Goal: Transaction & Acquisition: Purchase product/service

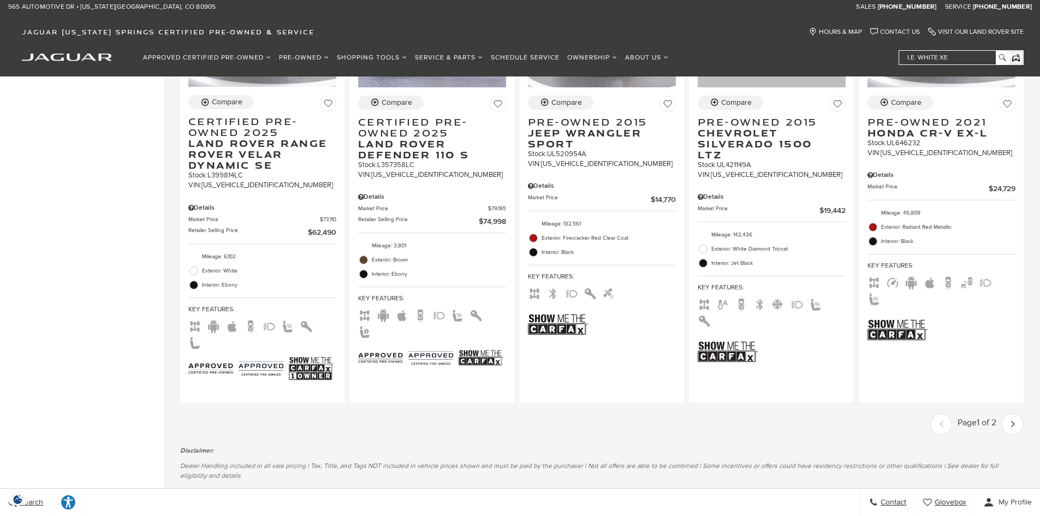
scroll to position [1692, 0]
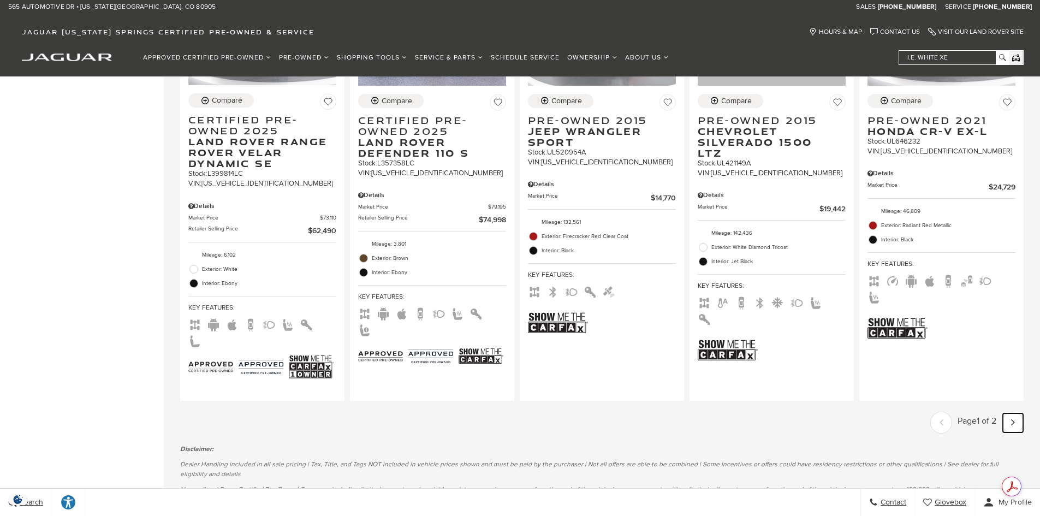
click at [1014, 413] on link "Next - Page" at bounding box center [1013, 422] width 20 height 19
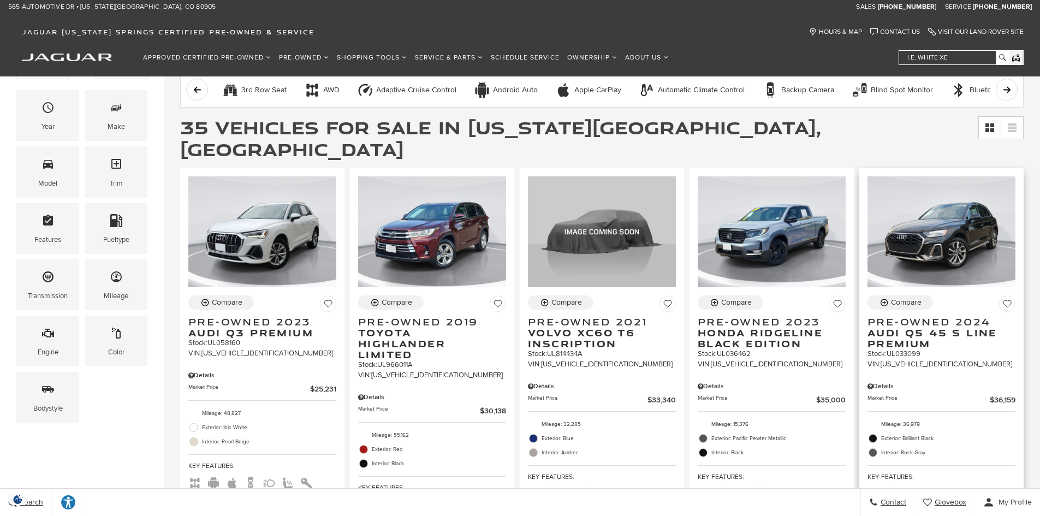
scroll to position [164, 0]
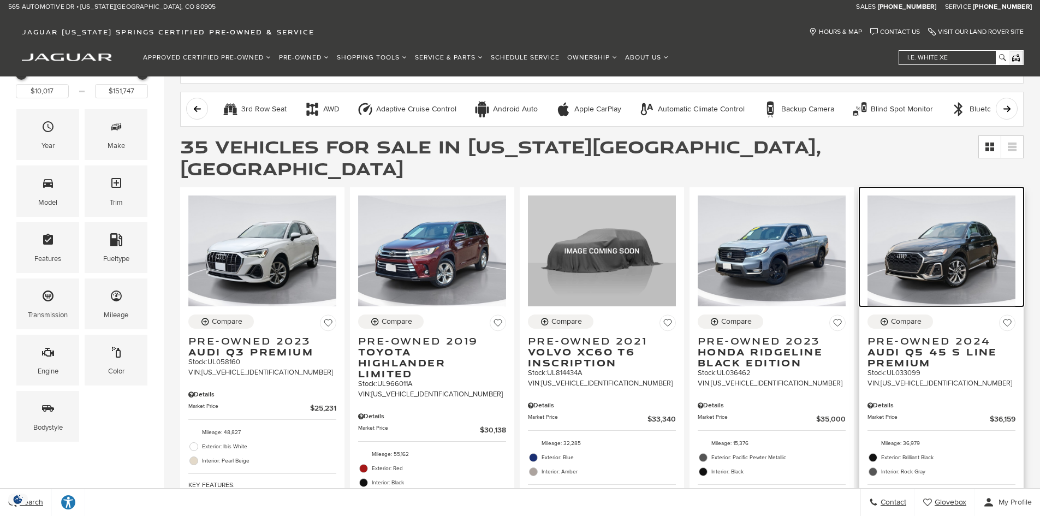
click at [974, 252] on img at bounding box center [941, 250] width 148 height 111
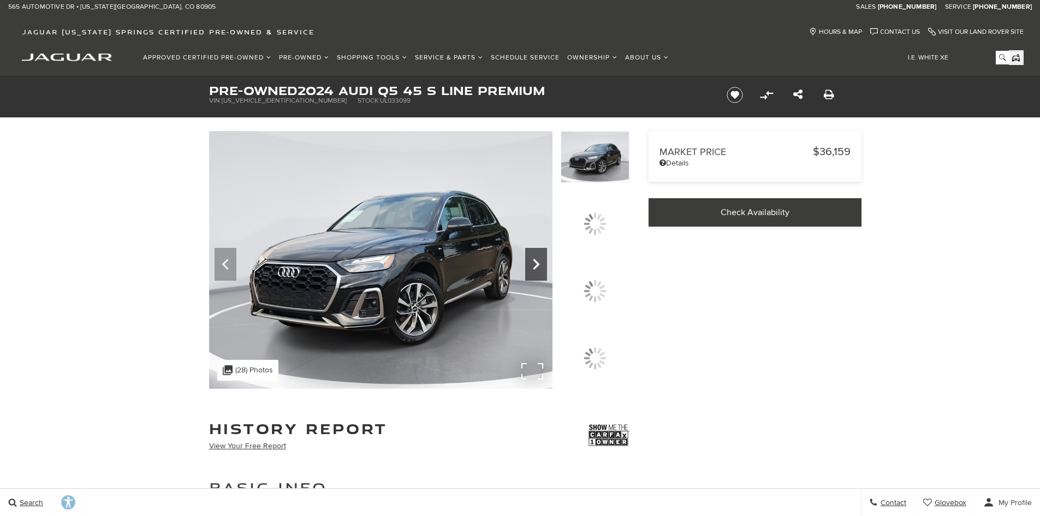
click at [539, 270] on icon at bounding box center [536, 264] width 7 height 11
click at [255, 380] on div ".cls-1, .cls-3 { fill: #c50033; } .cls-1 { clip-rule: evenodd; } .cls-2 { clip-…" at bounding box center [247, 370] width 61 height 21
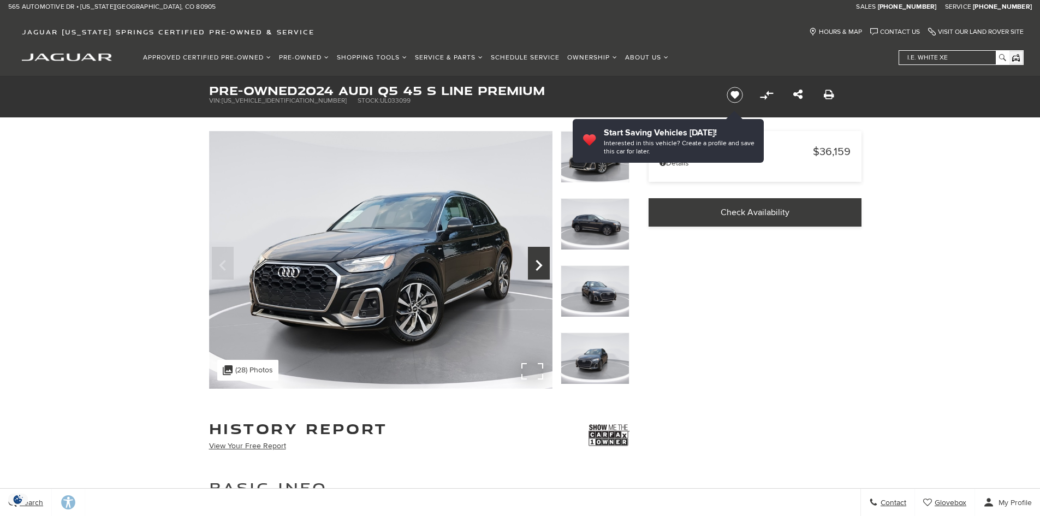
click at [533, 261] on icon "Next" at bounding box center [539, 265] width 22 height 26
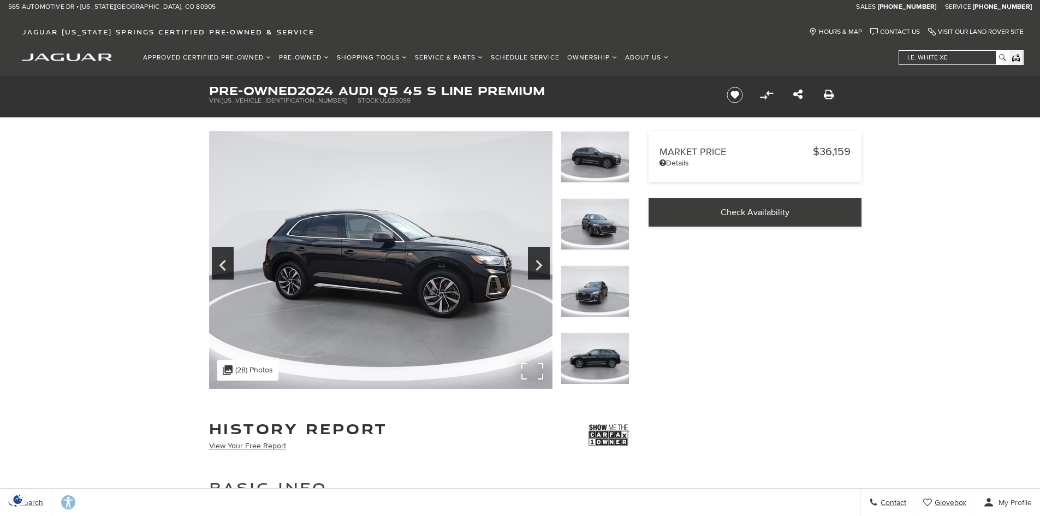
click at [452, 277] on img at bounding box center [380, 260] width 343 height 258
click at [535, 264] on icon "Next" at bounding box center [539, 265] width 22 height 26
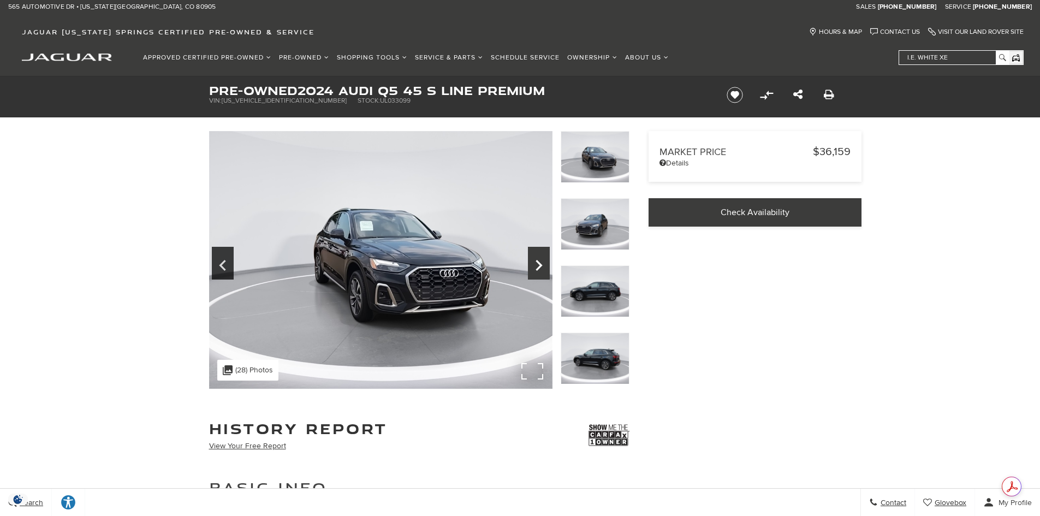
click at [535, 264] on icon "Next" at bounding box center [539, 265] width 22 height 26
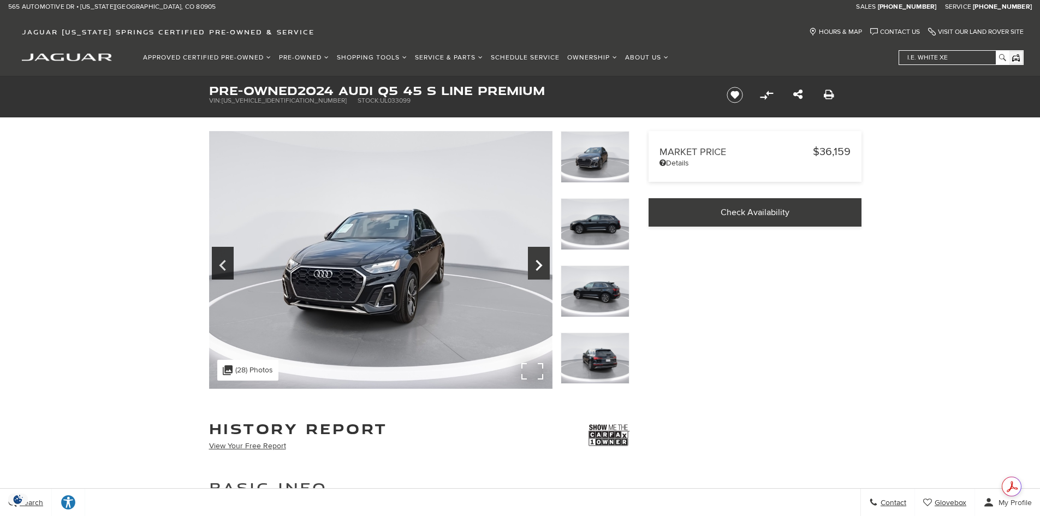
click at [535, 264] on icon "Next" at bounding box center [539, 265] width 22 height 26
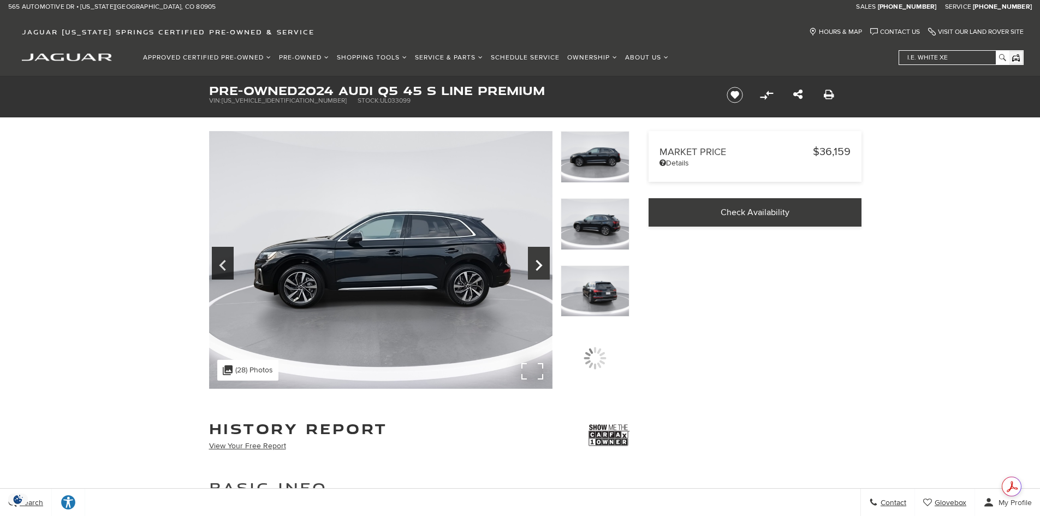
click at [535, 264] on icon "Next" at bounding box center [539, 265] width 22 height 26
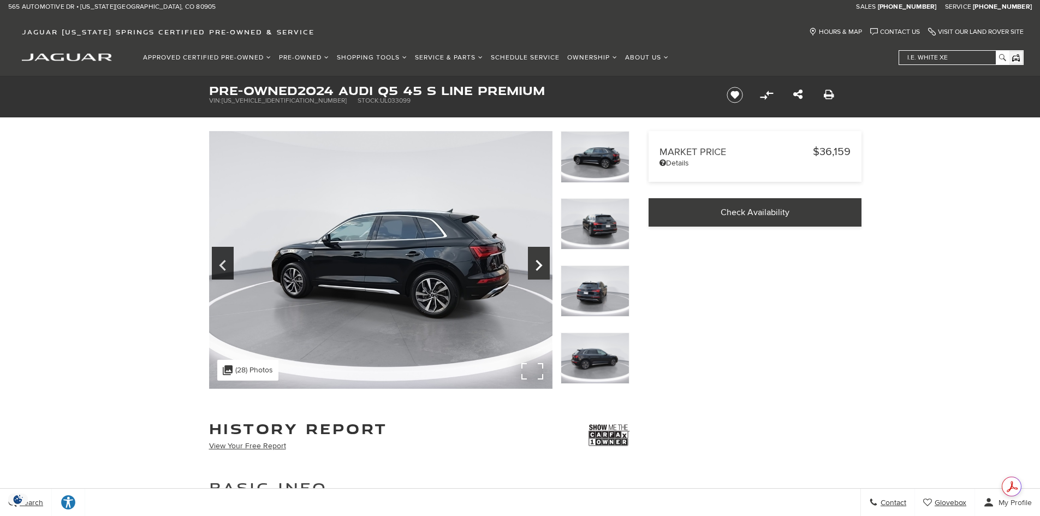
click at [535, 264] on icon "Next" at bounding box center [539, 265] width 22 height 26
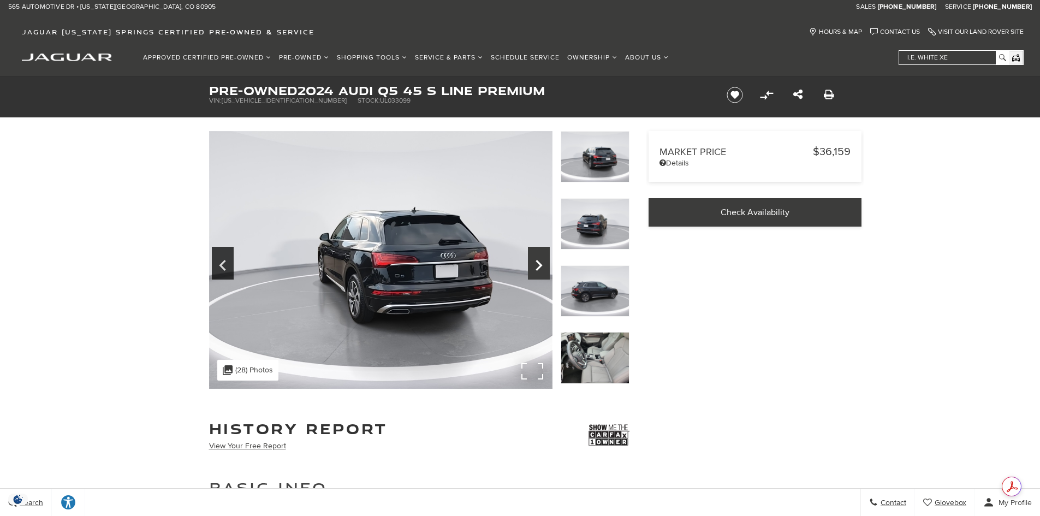
click at [535, 264] on icon "Next" at bounding box center [539, 265] width 22 height 26
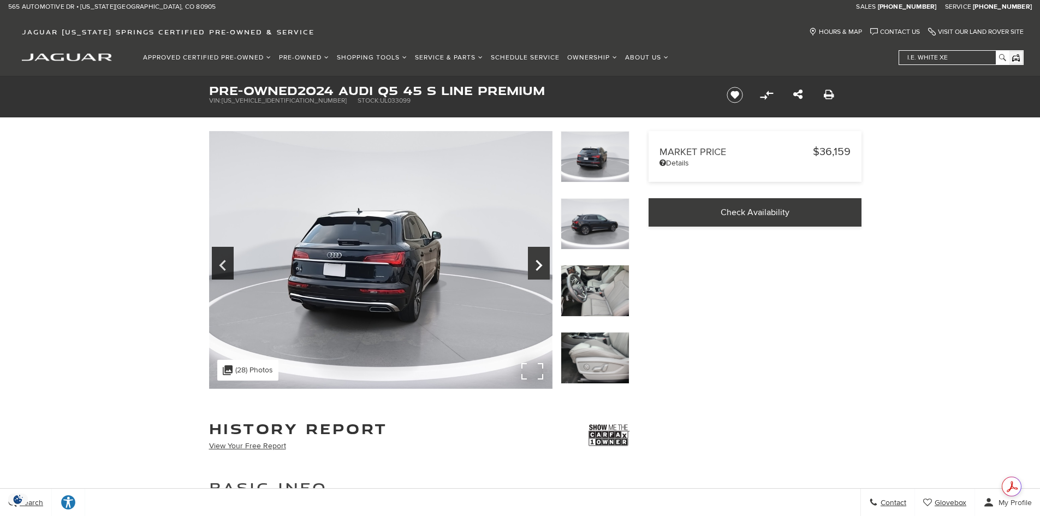
click at [535, 264] on icon "Next" at bounding box center [539, 265] width 22 height 26
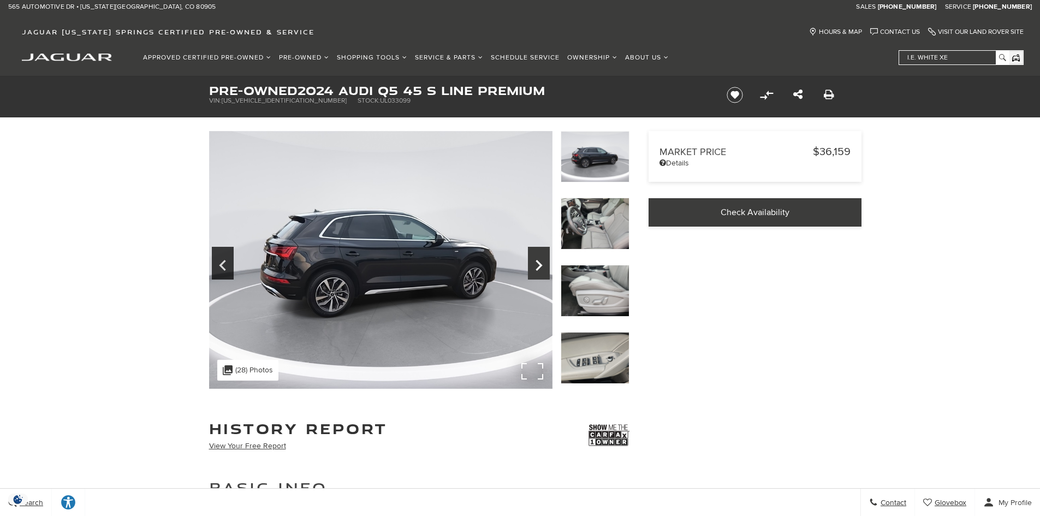
click at [539, 270] on icon "Next" at bounding box center [539, 265] width 22 height 26
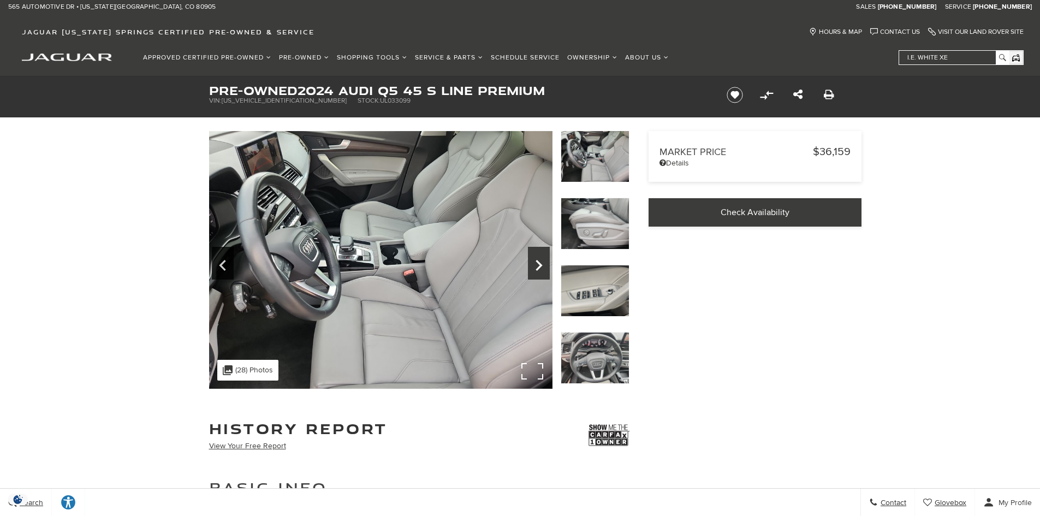
click at [539, 270] on icon "Next" at bounding box center [539, 265] width 22 height 26
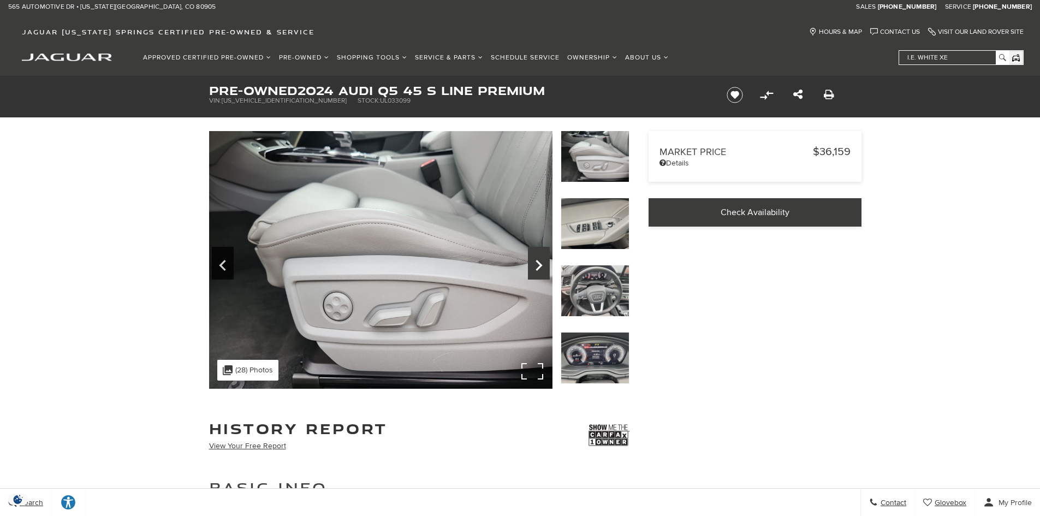
click at [532, 261] on icon "Next" at bounding box center [539, 265] width 22 height 26
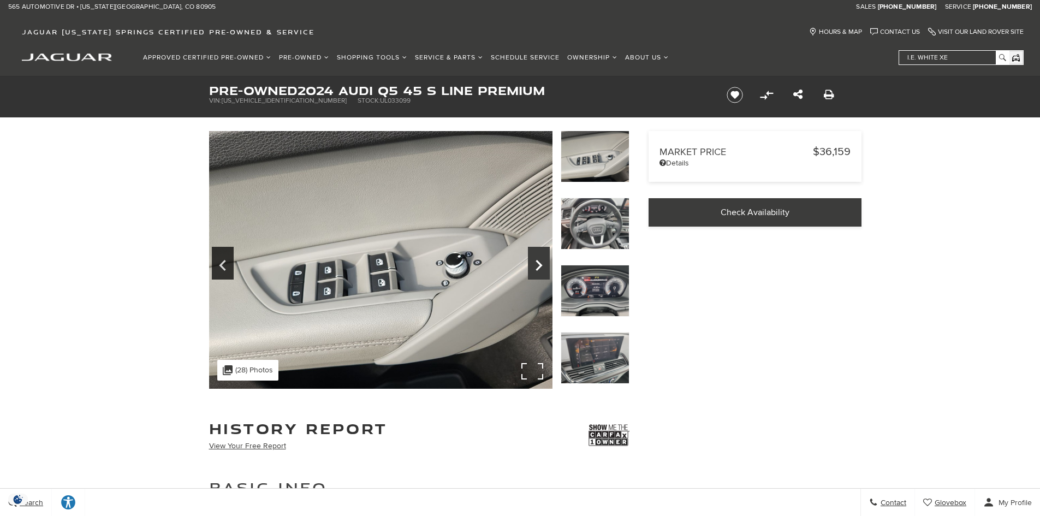
click at [536, 261] on icon "Next" at bounding box center [538, 265] width 7 height 11
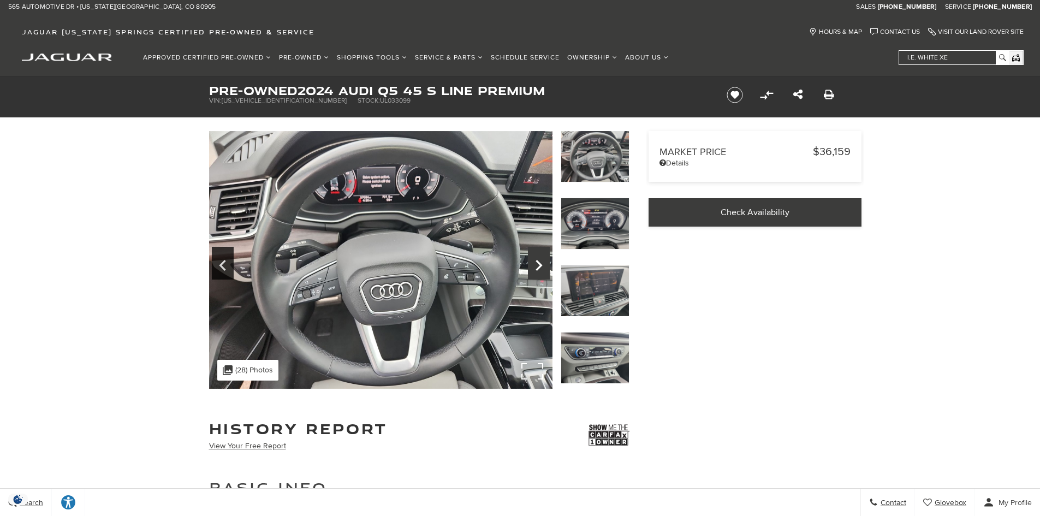
click at [537, 261] on icon "Next" at bounding box center [538, 265] width 7 height 11
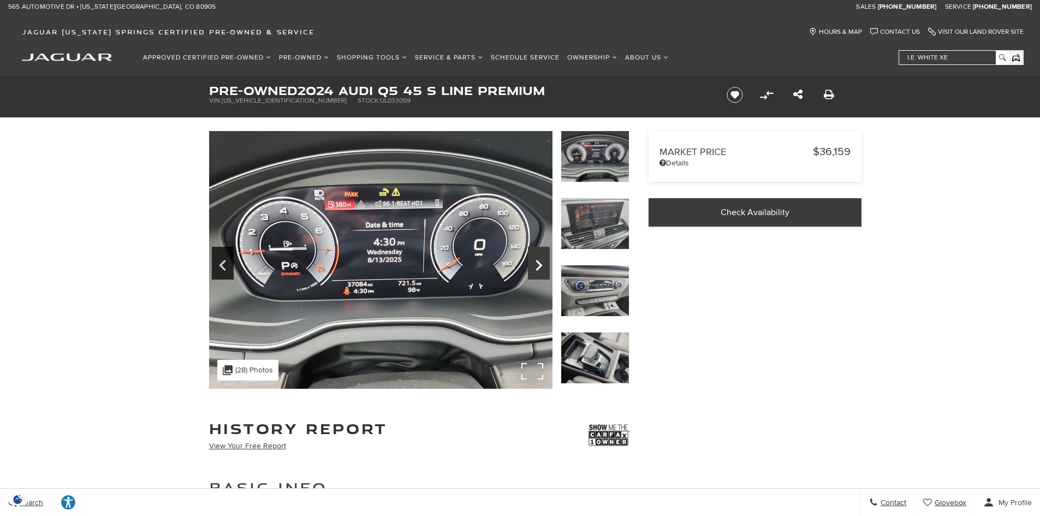
click at [537, 261] on icon "Next" at bounding box center [538, 265] width 7 height 11
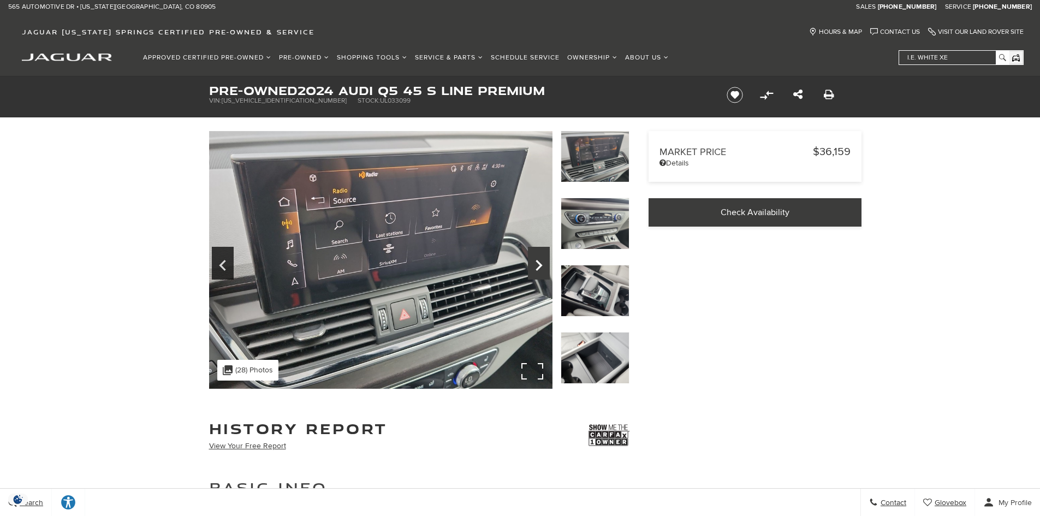
click at [537, 261] on icon "Next" at bounding box center [538, 265] width 7 height 11
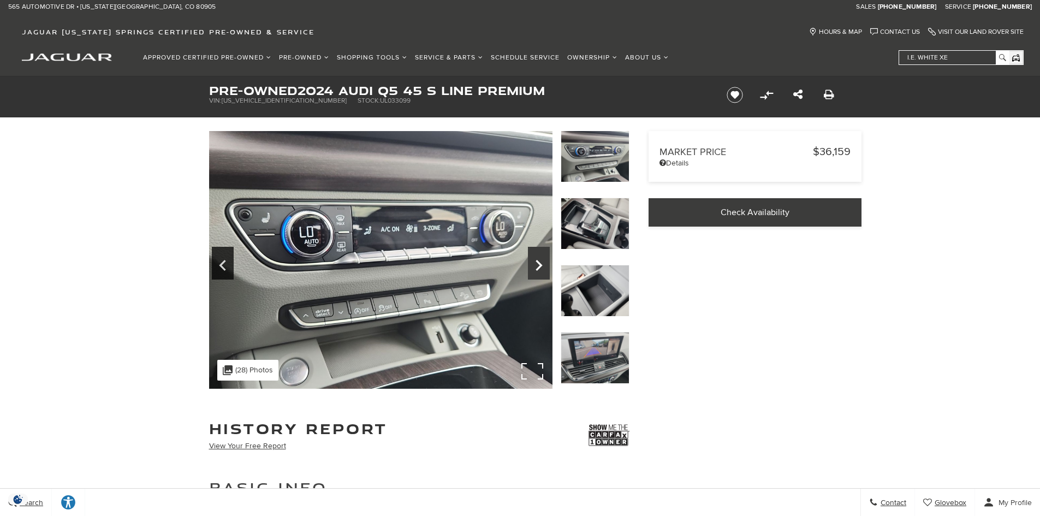
click at [537, 261] on icon "Next" at bounding box center [538, 265] width 7 height 11
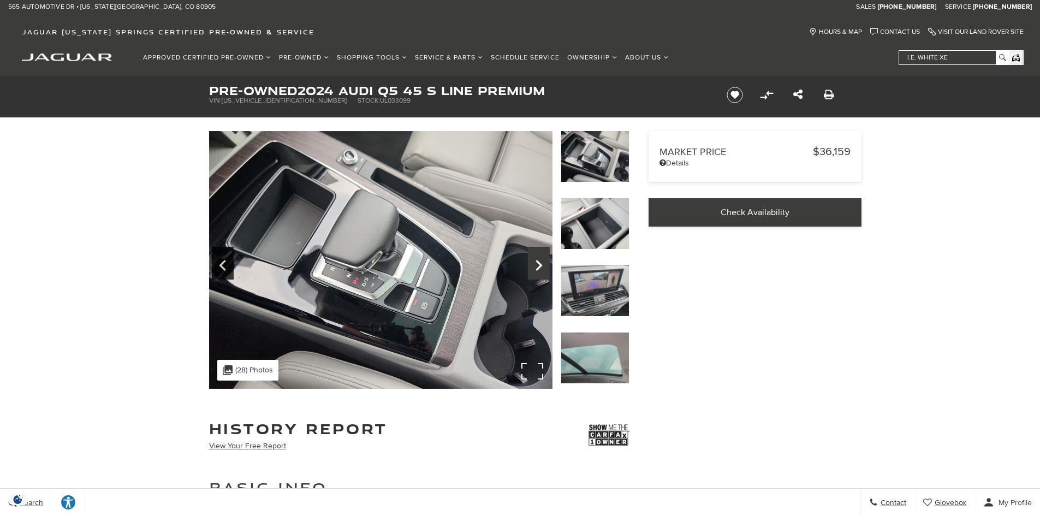
click at [537, 261] on icon "Next" at bounding box center [538, 265] width 7 height 11
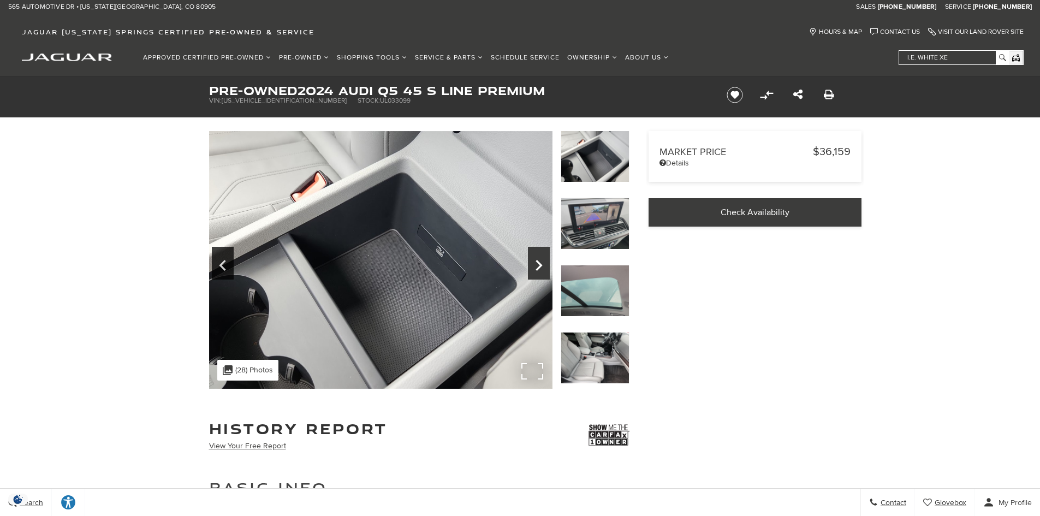
click at [537, 261] on icon "Next" at bounding box center [538, 265] width 7 height 11
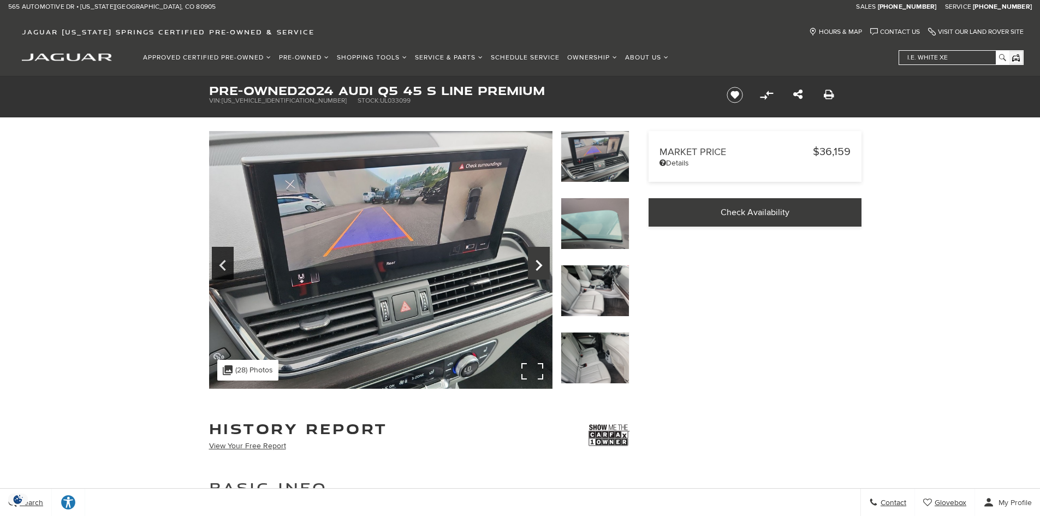
click at [539, 261] on icon "Next" at bounding box center [539, 265] width 22 height 26
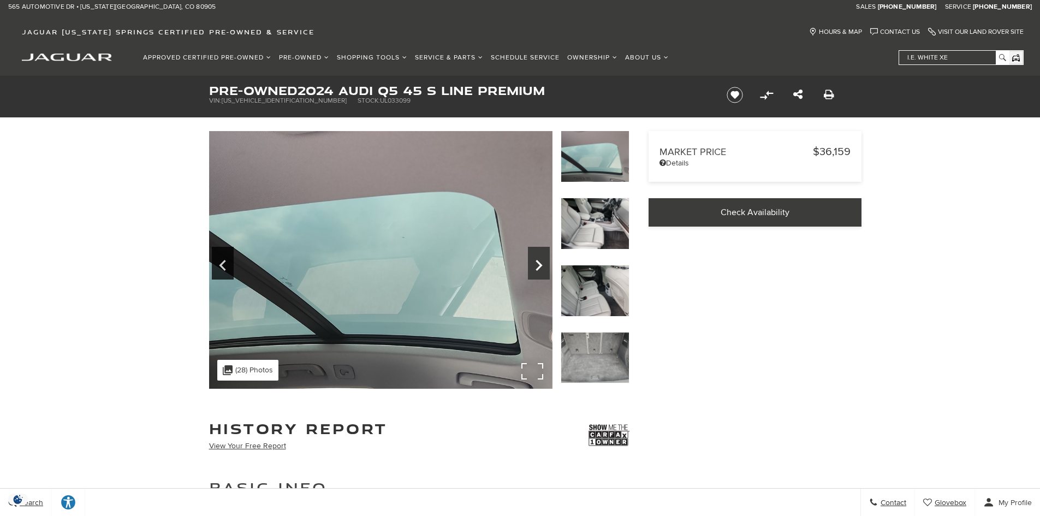
click at [539, 261] on icon "Next" at bounding box center [539, 265] width 22 height 26
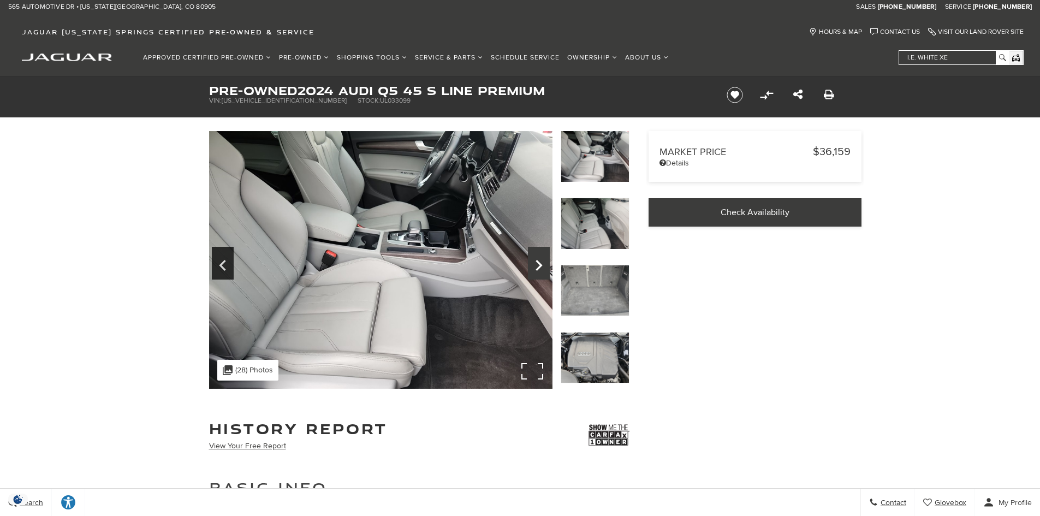
click at [539, 261] on icon "Next" at bounding box center [539, 265] width 22 height 26
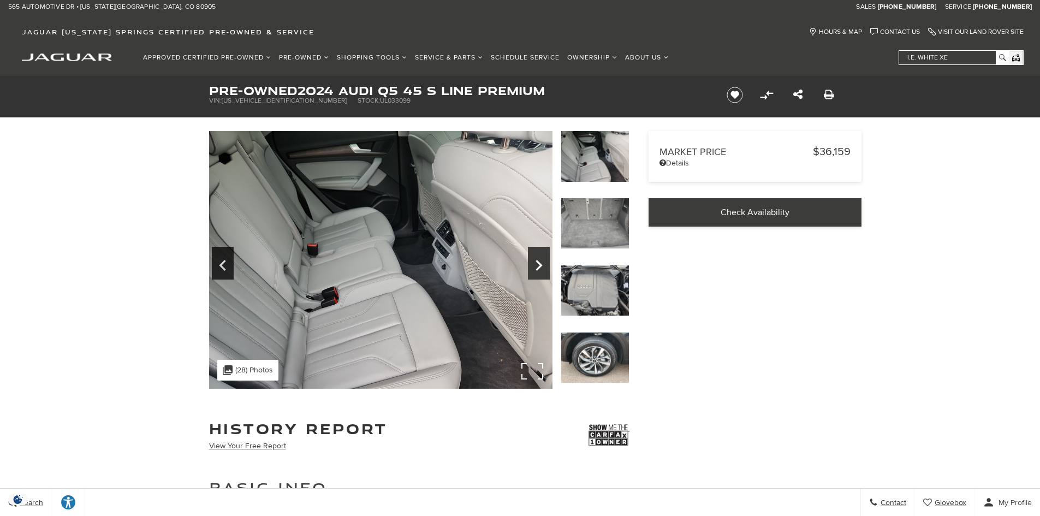
click at [539, 261] on icon "Next" at bounding box center [539, 265] width 22 height 26
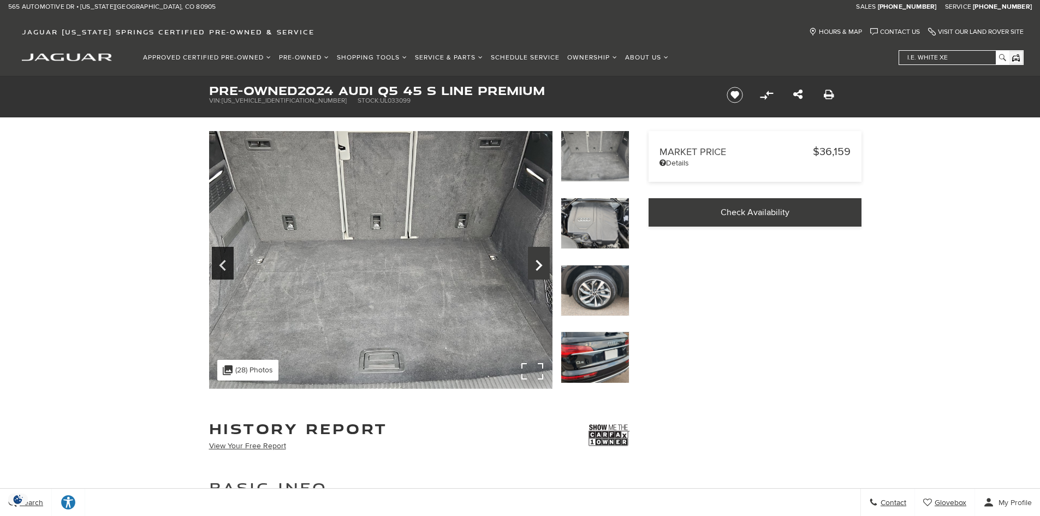
click at [539, 261] on icon "Next" at bounding box center [539, 265] width 22 height 26
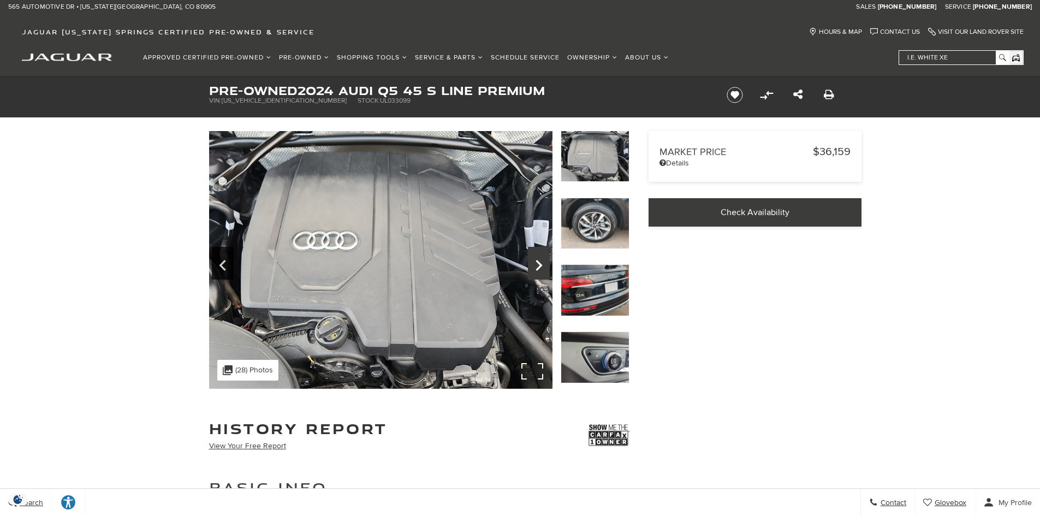
click at [539, 261] on icon "Next" at bounding box center [539, 265] width 22 height 26
